Goal: Task Accomplishment & Management: Use online tool/utility

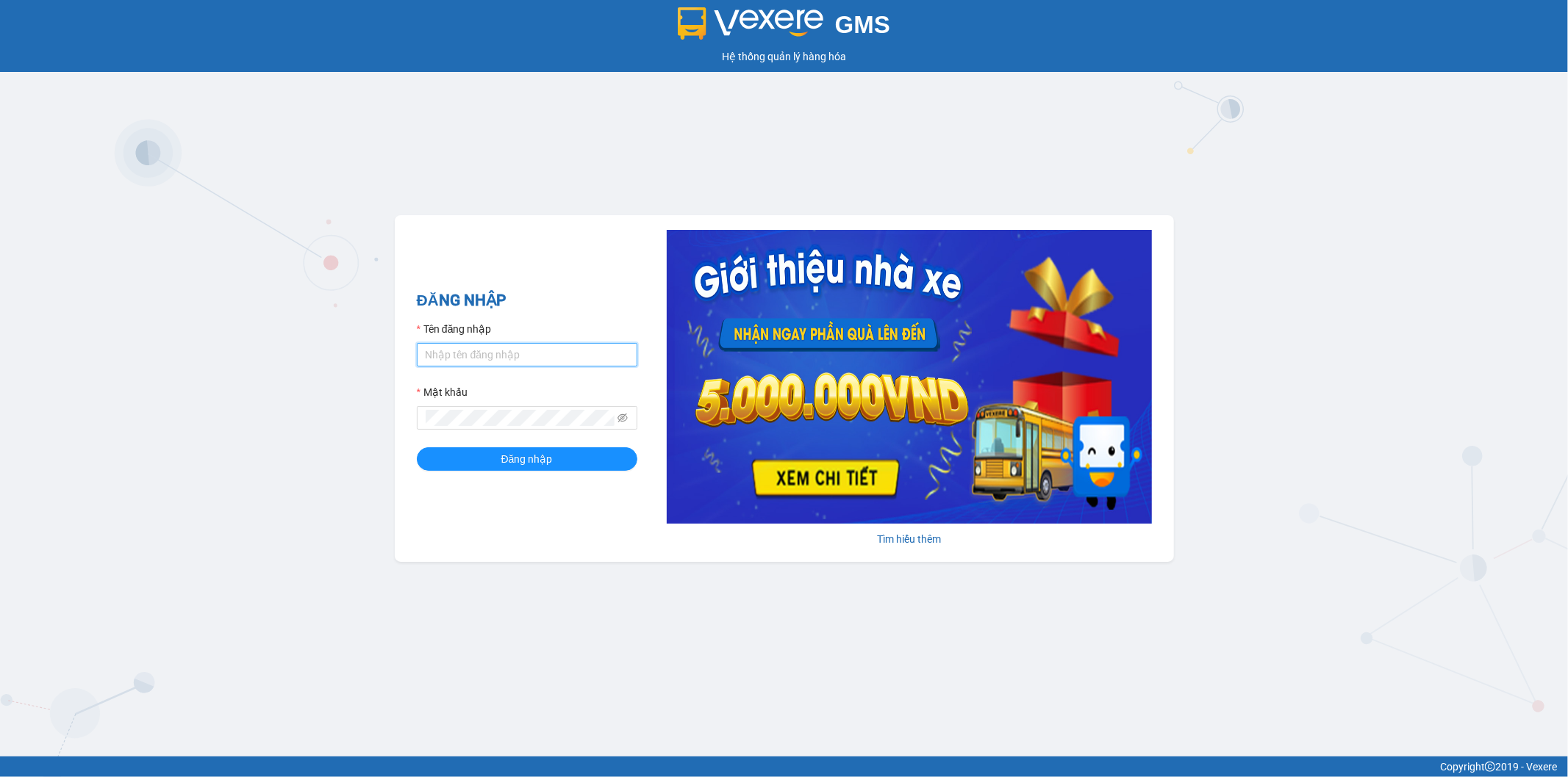
click at [516, 356] on input "Tên đăng nhập" at bounding box center [526, 355] width 220 height 24
type input "kieudiem.tienoanh"
click at [417, 448] on button "Đăng nhập" at bounding box center [526, 460] width 220 height 24
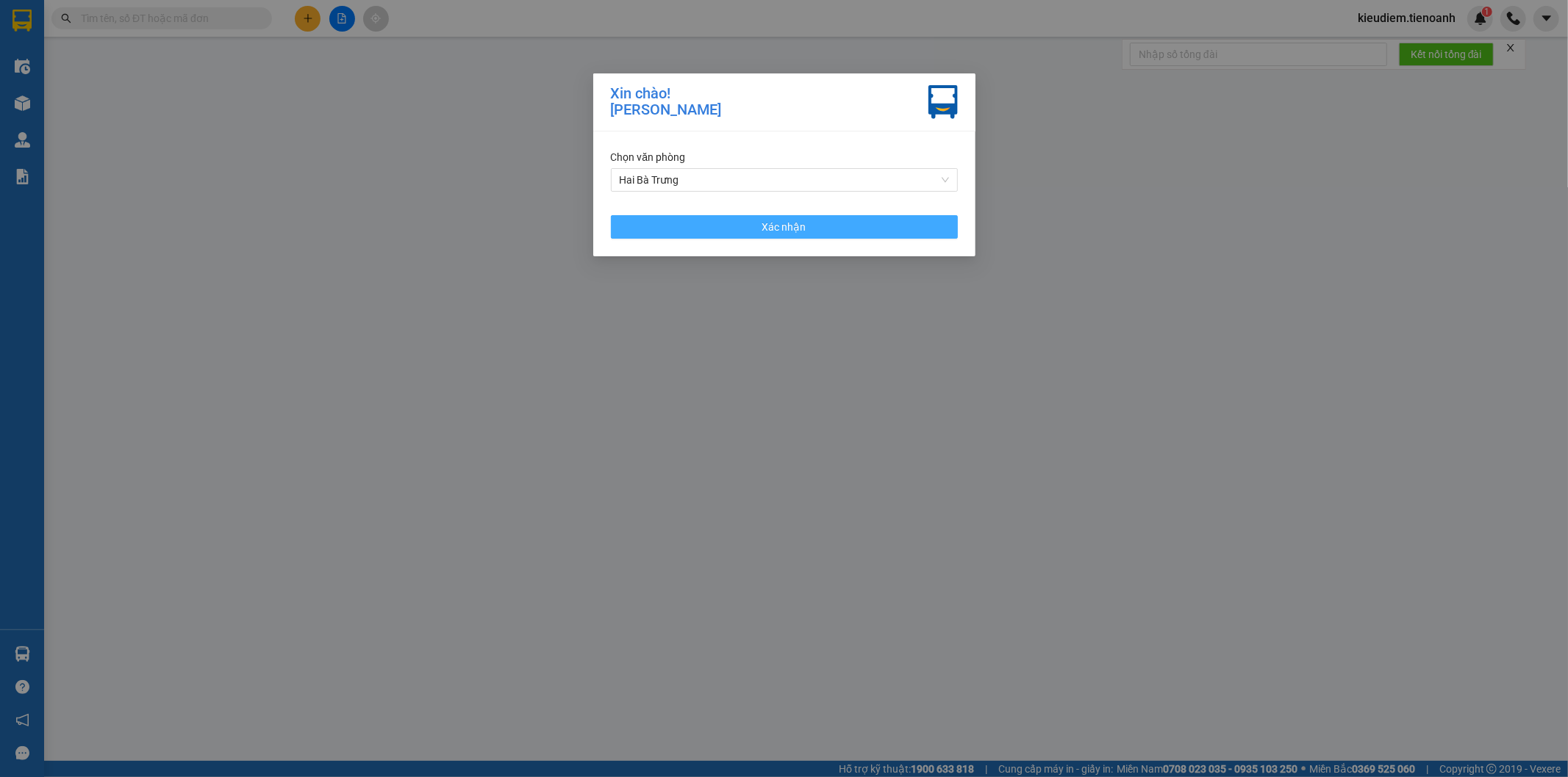
click at [866, 219] on button "Xác nhận" at bounding box center [784, 228] width 347 height 24
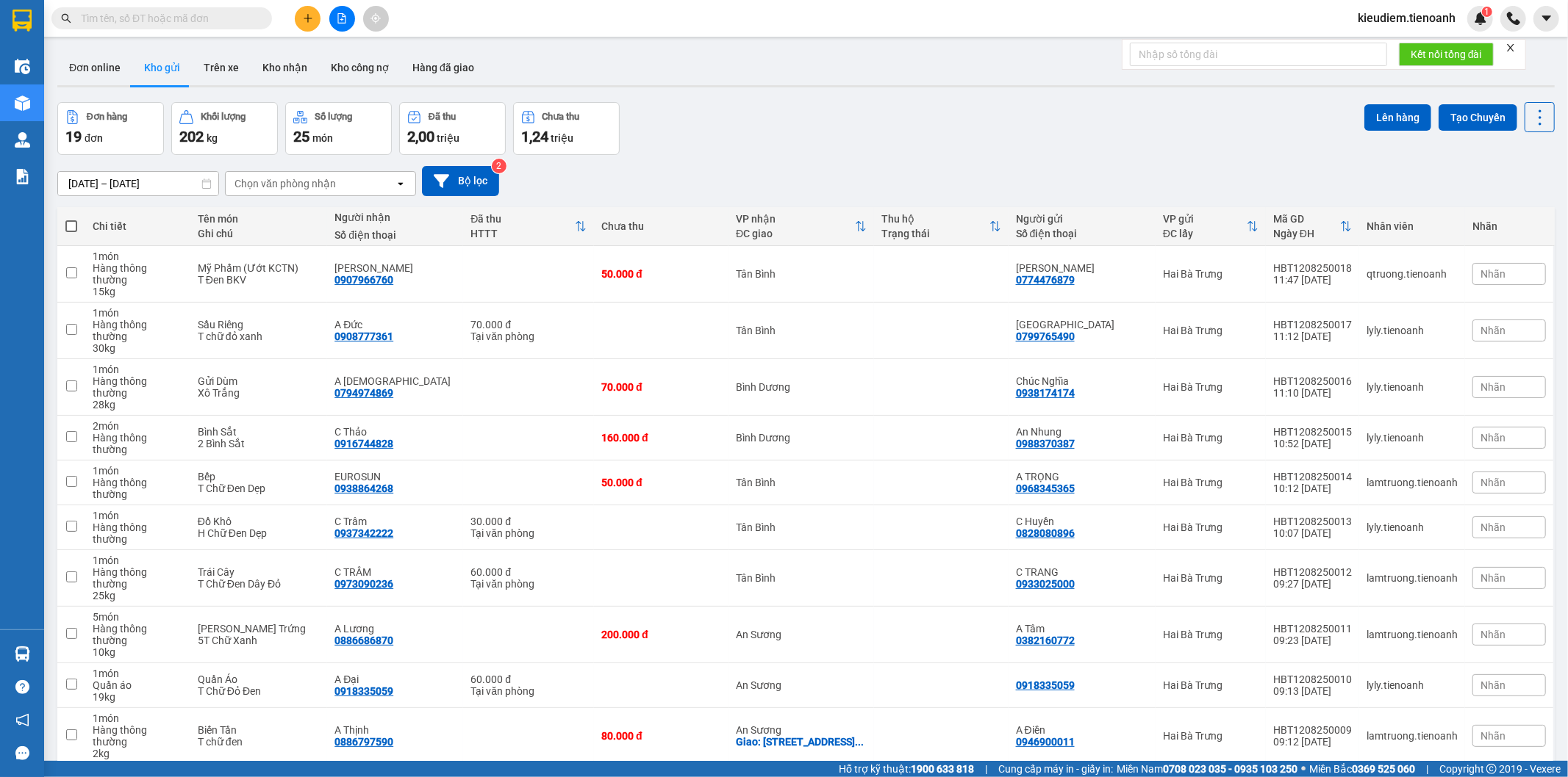
click at [1036, 118] on div "Đơn hàng 19 đơn Khối lượng 202 kg Số lượng 25 món Đã thu 2,00 triệu Chưa thu 1,…" at bounding box center [806, 128] width 1497 height 53
click at [193, 17] on input "text" at bounding box center [168, 18] width 173 height 17
click at [672, 144] on div "Đơn hàng 19 đơn Khối lượng 202 kg Số lượng 25 món Đã thu 2,00 triệu Chưa thu 1,…" at bounding box center [806, 128] width 1497 height 53
click at [159, 63] on button "Kho gửi" at bounding box center [162, 67] width 60 height 35
click at [745, 142] on div "Đơn hàng 19 đơn Khối lượng 202 kg Số lượng 25 món Đã thu 2,00 triệu Chưa thu 1,…" at bounding box center [806, 128] width 1497 height 53
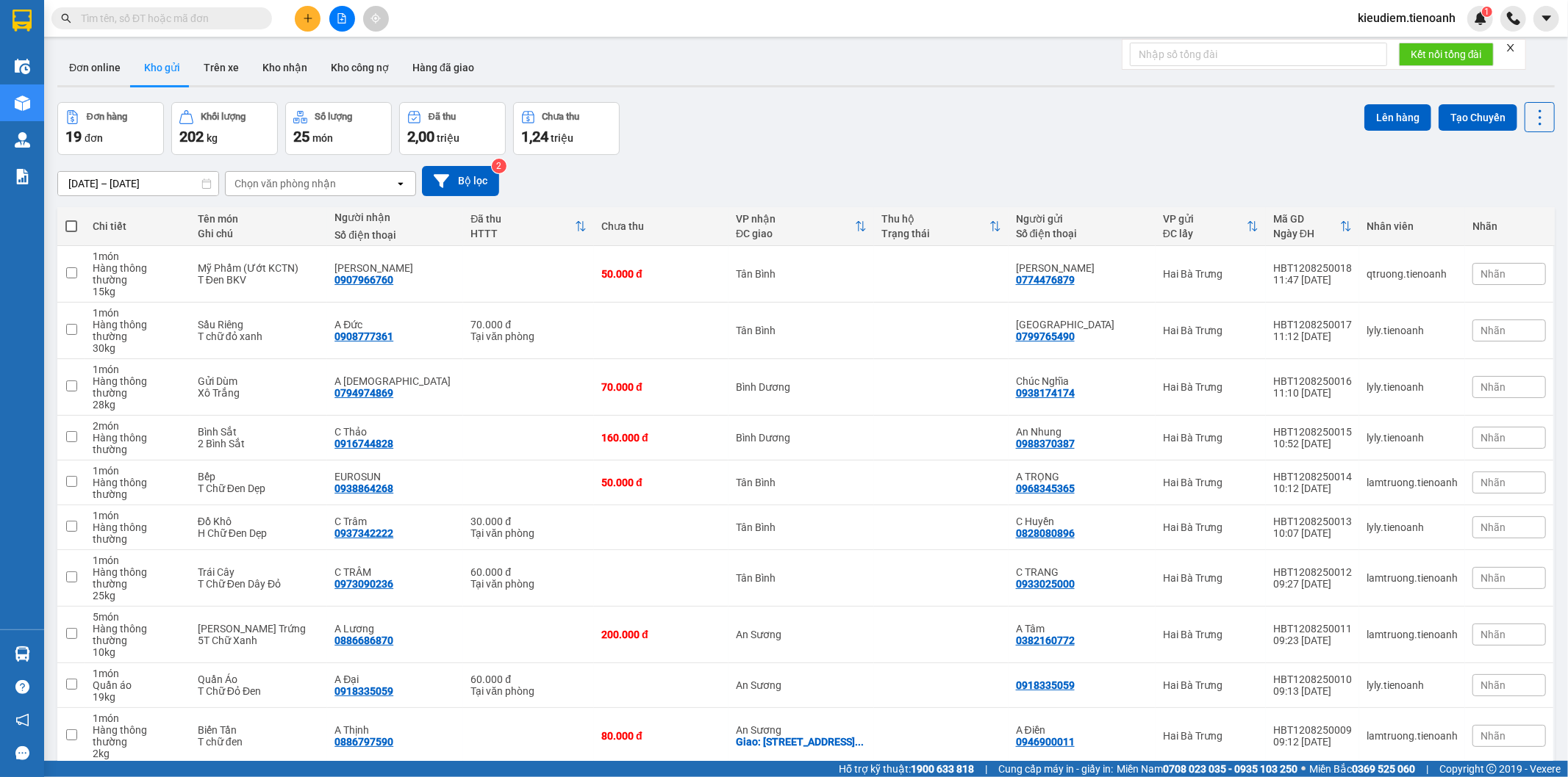
click at [692, 172] on div "[DATE] – [DATE] Press the down arrow key to interact with the calendar and sele…" at bounding box center [806, 181] width 1497 height 30
click at [809, 180] on div "[DATE] – [DATE] Press the down arrow key to interact with the calendar and sele…" at bounding box center [806, 181] width 1497 height 30
click at [809, 177] on div "[DATE] – [DATE] Press the down arrow key to interact with the calendar and sele…" at bounding box center [806, 181] width 1497 height 30
click at [804, 185] on div "[DATE] – [DATE] Press the down arrow key to interact with the calendar and sele…" at bounding box center [806, 181] width 1497 height 30
click at [728, 109] on div "Đơn hàng 19 đơn Khối lượng 202 kg Số lượng 25 món Đã thu 2,00 triệu Chưa thu 1,…" at bounding box center [806, 128] width 1497 height 53
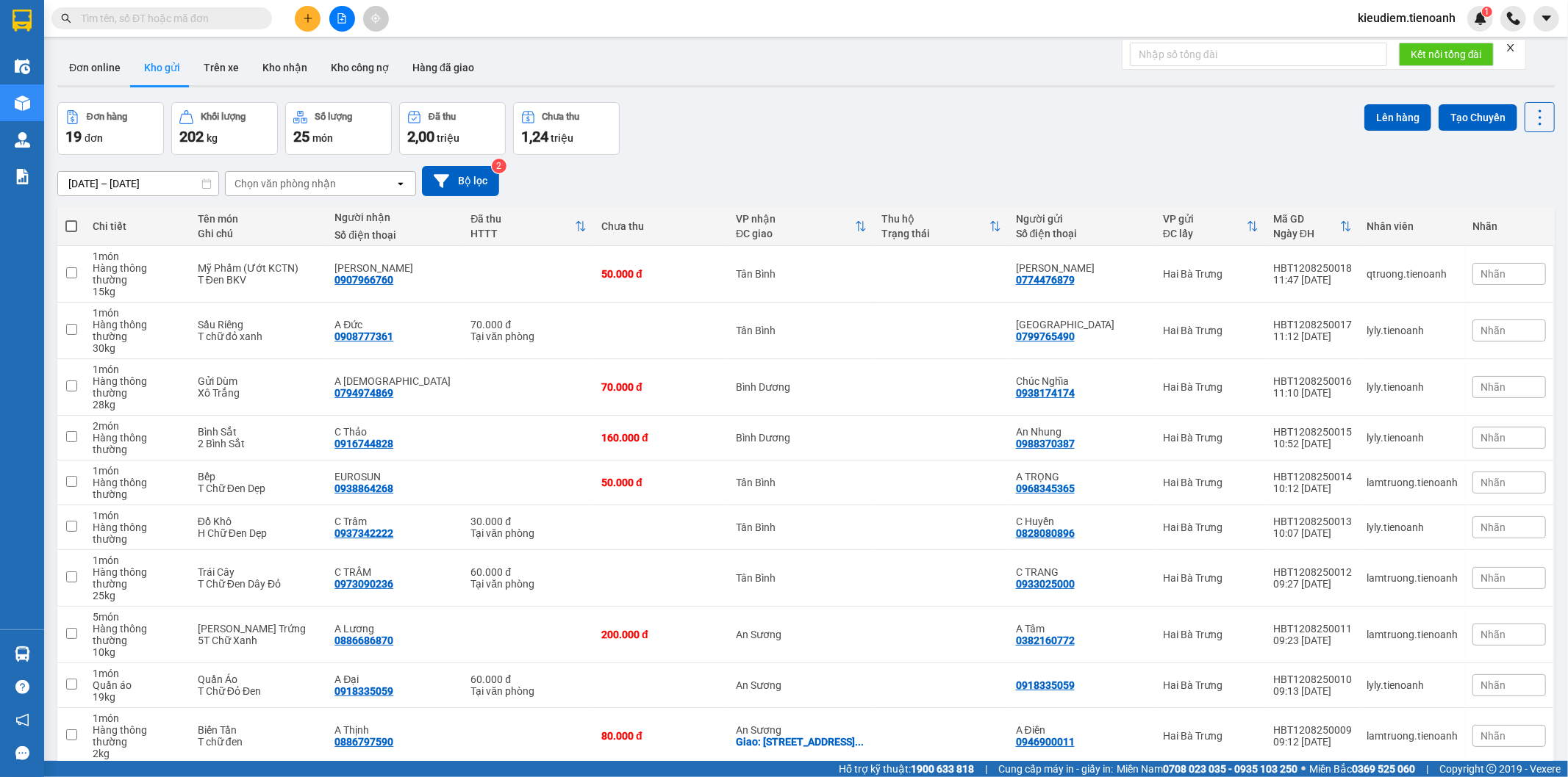
click at [679, 194] on div "[DATE] – [DATE] Press the down arrow key to interact with the calendar and sele…" at bounding box center [806, 181] width 1497 height 30
click at [973, 130] on div "Đơn hàng 19 đơn Khối lượng 202 kg Số lượng 25 món Đã thu 2,00 triệu Chưa thu 1,…" at bounding box center [806, 128] width 1497 height 53
click at [1512, 50] on icon "close" at bounding box center [1510, 47] width 10 height 10
click at [773, 151] on div "Đơn hàng 19 đơn Khối lượng 202 kg Số lượng 25 món Đã thu 2,00 triệu Chưa thu 1,…" at bounding box center [806, 128] width 1497 height 53
